Goal: Task Accomplishment & Management: Use online tool/utility

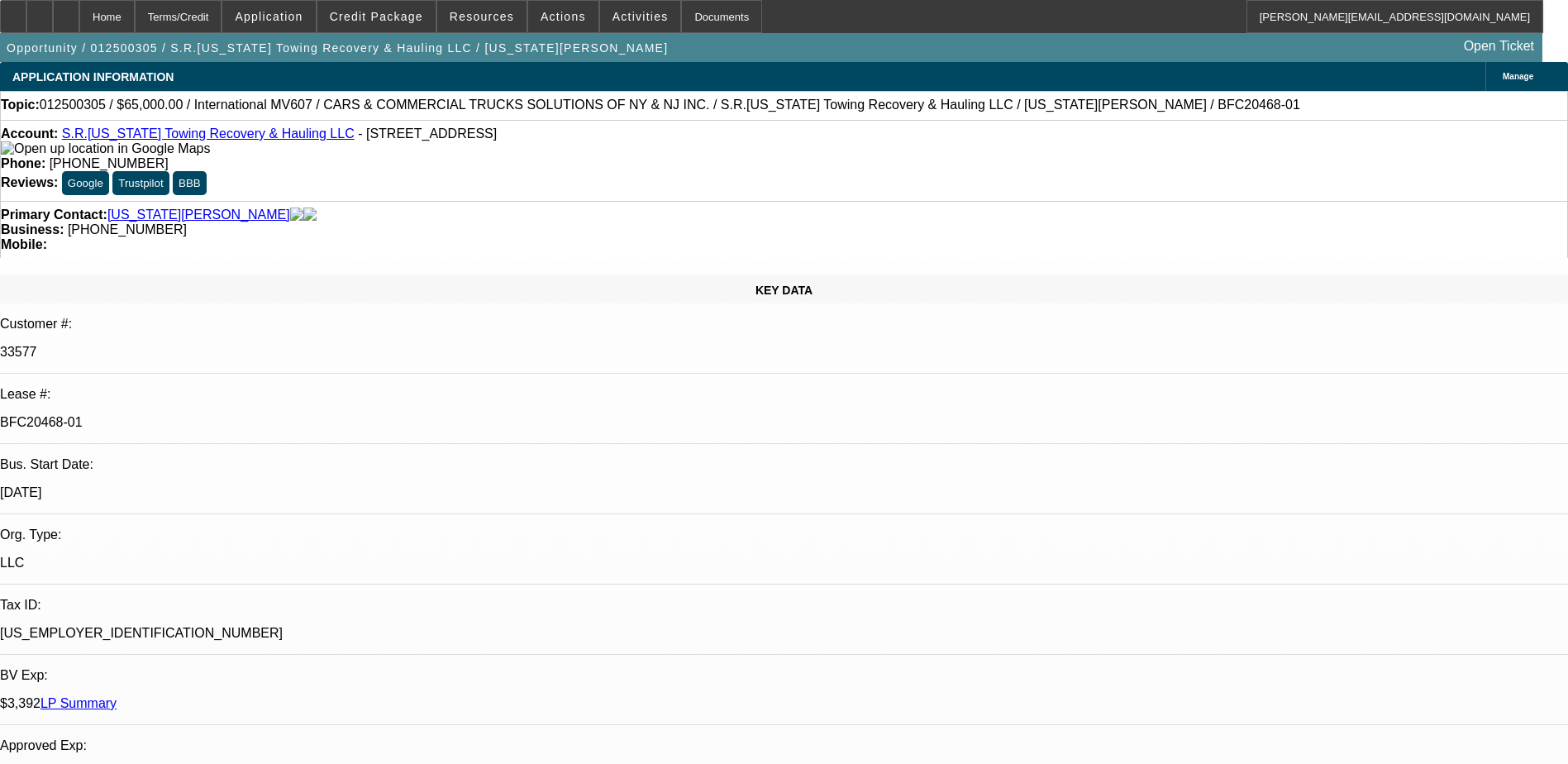
select select "0"
select select "3"
select select "0.1"
select select "4"
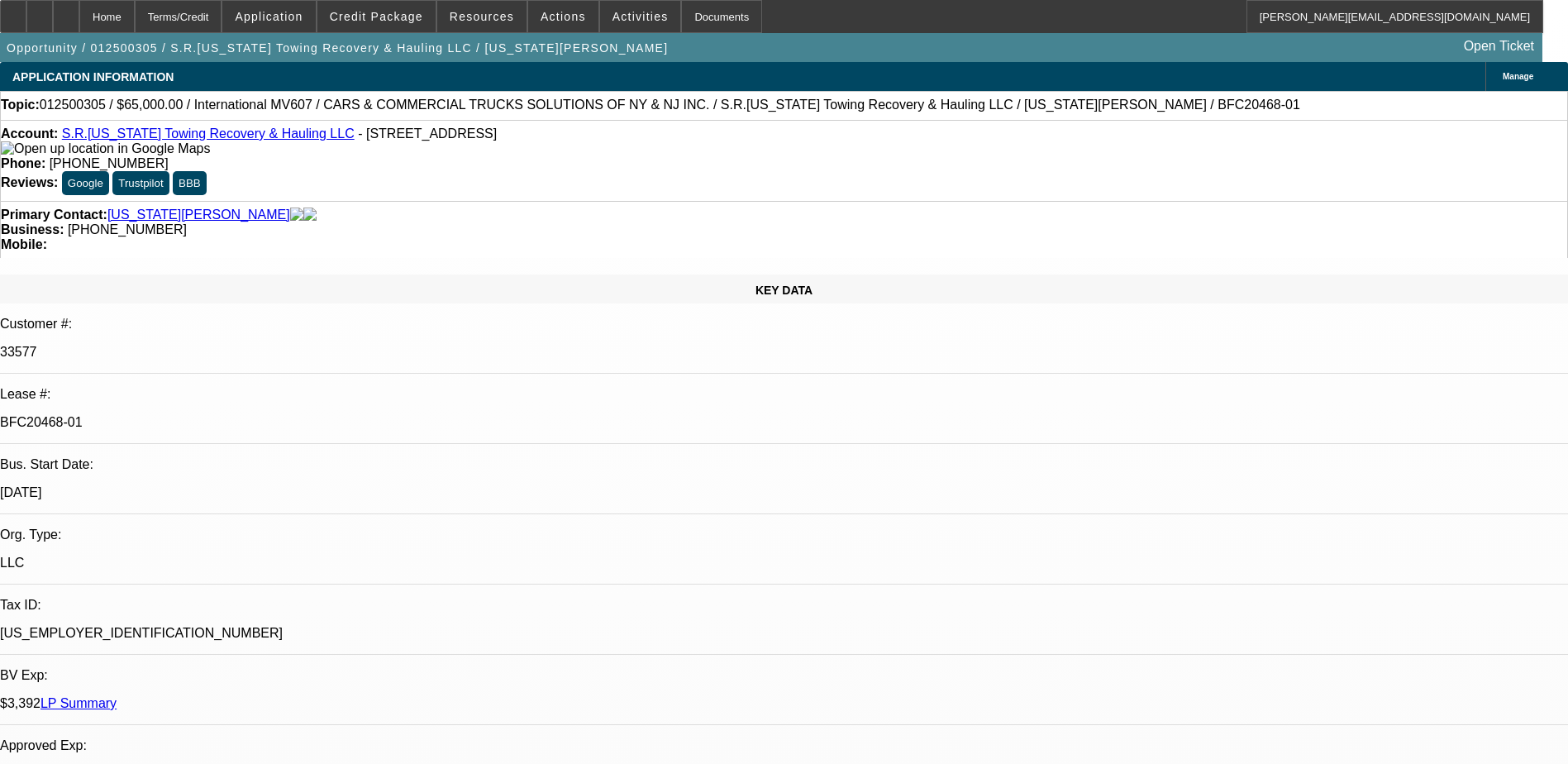
select select "0"
select select "3"
select select "0.1"
select select "4"
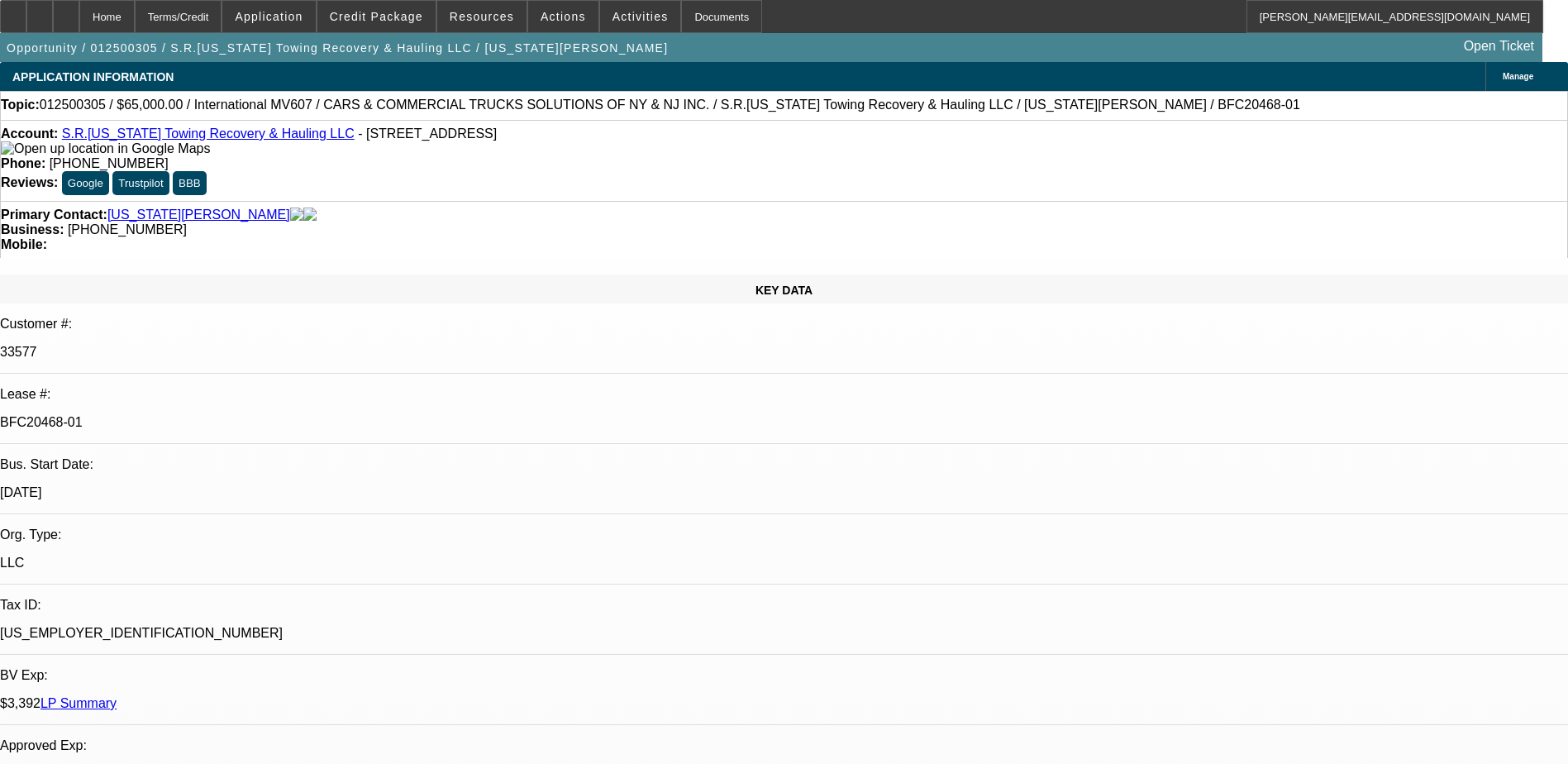
select select "0"
select select "3"
select select "0.1"
select select "4"
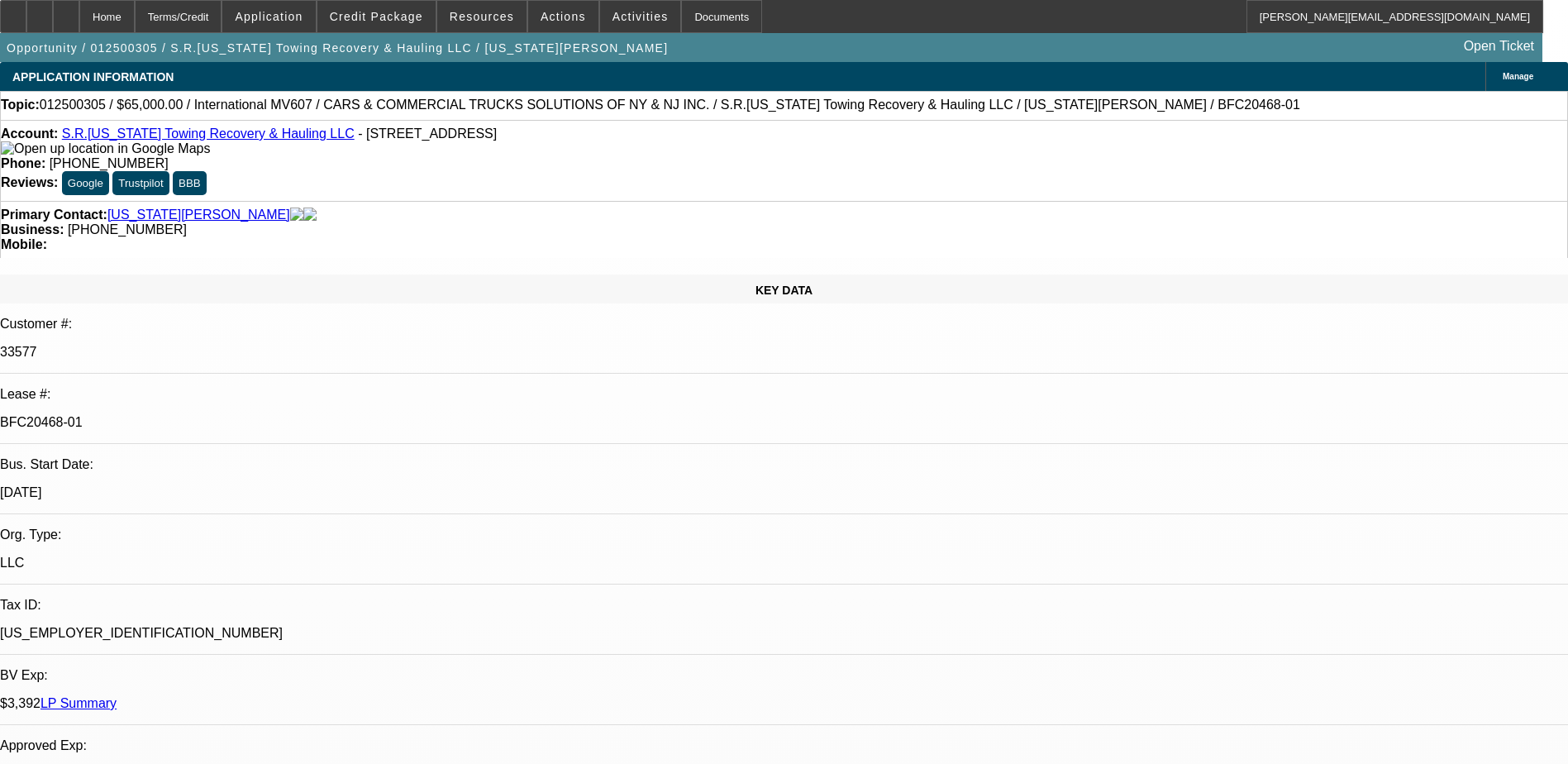
select select "0"
select select "3"
select select "0.1"
select select "4"
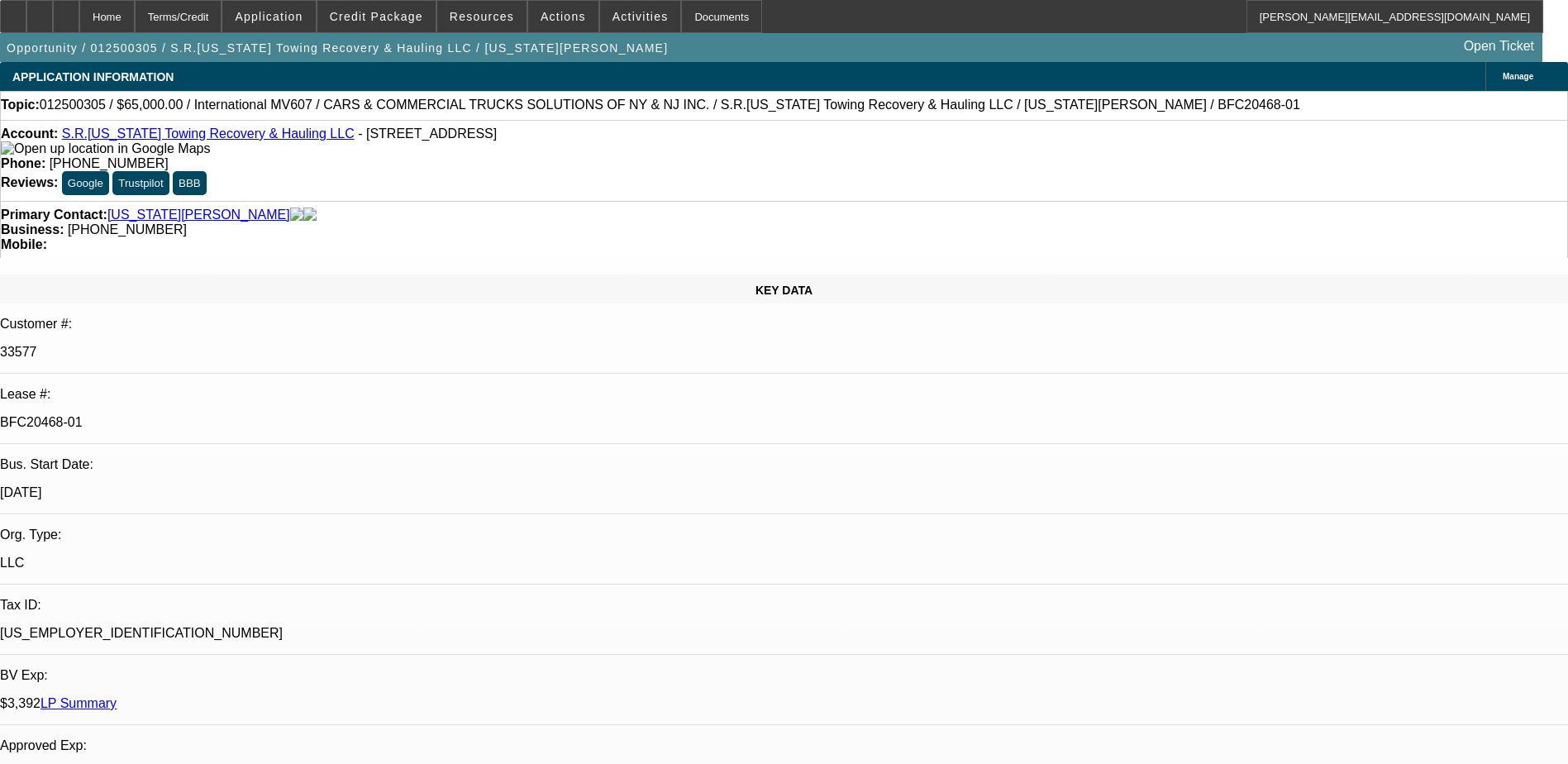
scroll to position [3445, 0]
